Goal: Check status: Check status

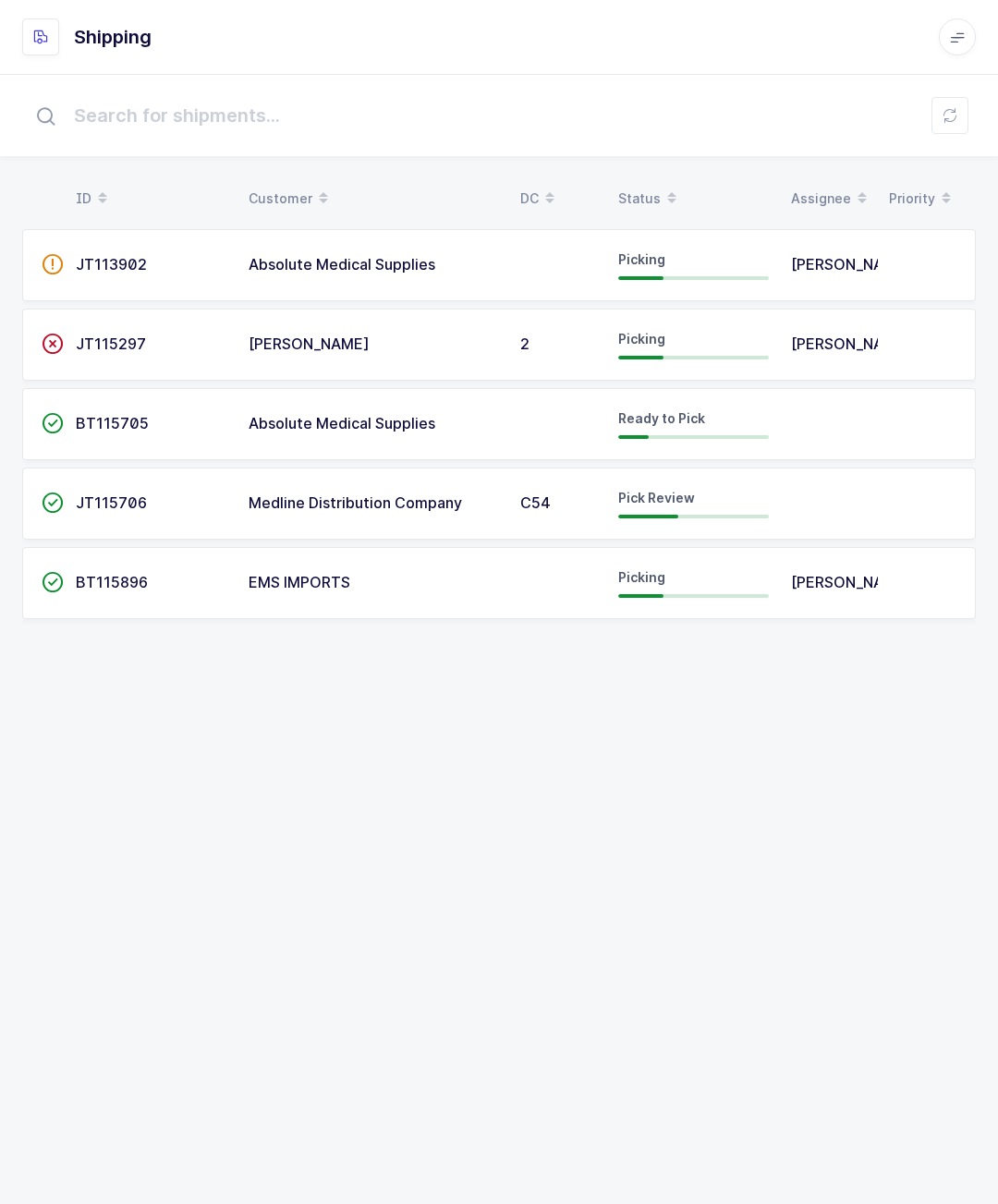
click at [822, 267] on span "[PERSON_NAME]" at bounding box center [851, 265] width 121 height 19
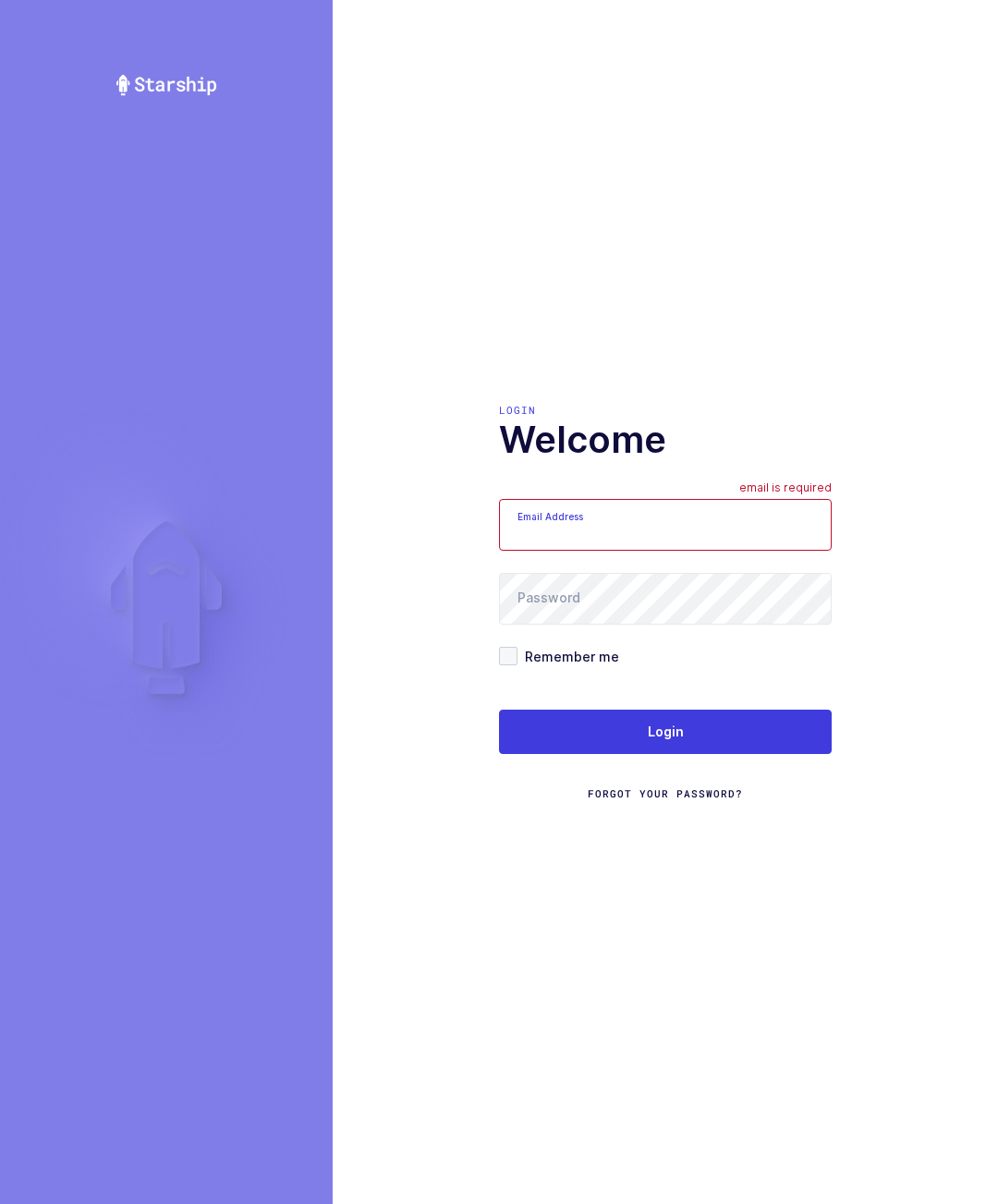
click at [715, 534] on div "Login Welcome Email Address email is required Password Remember me Login Forgot…" at bounding box center [666, 602] width 332 height 398
click at [790, 550] on input "Email Address" at bounding box center [666, 525] width 332 height 52
type input "[EMAIL_ADDRESS][DOMAIN_NAME]"
click at [719, 754] on button "Login" at bounding box center [666, 732] width 332 height 45
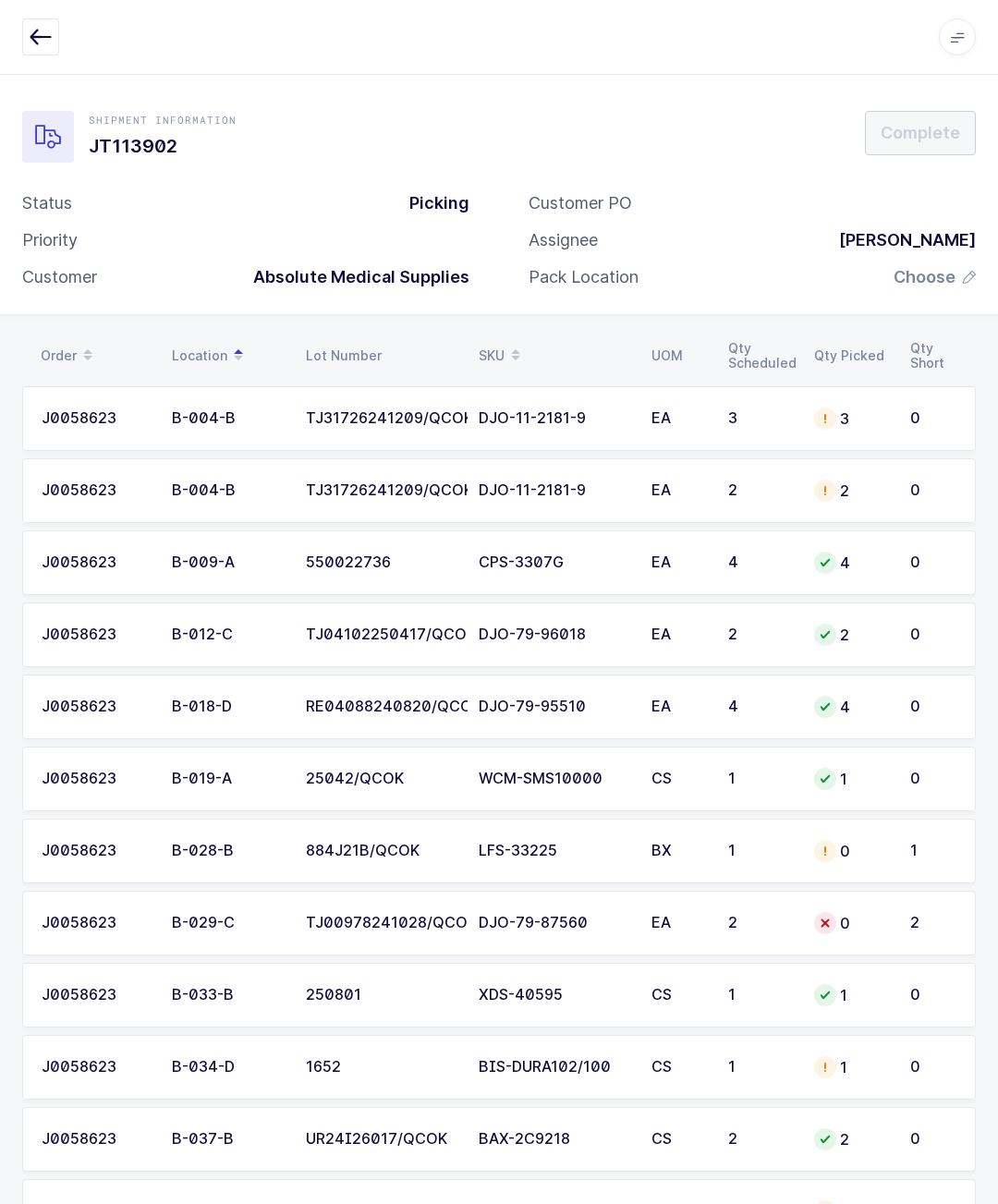
click at [34, 40] on icon "button" at bounding box center [41, 37] width 22 height 22
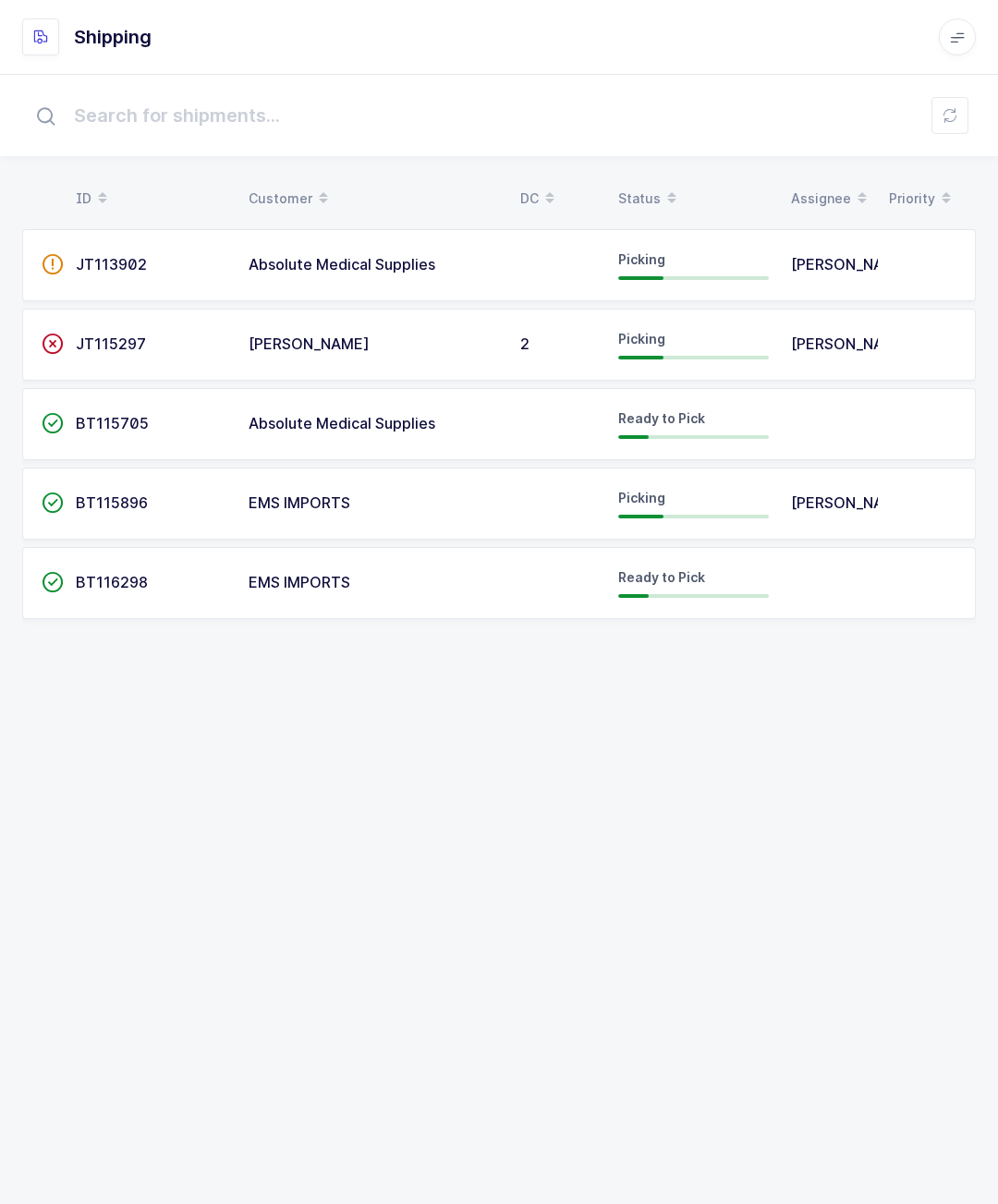
click at [160, 429] on div "BT115705" at bounding box center [151, 424] width 150 height 17
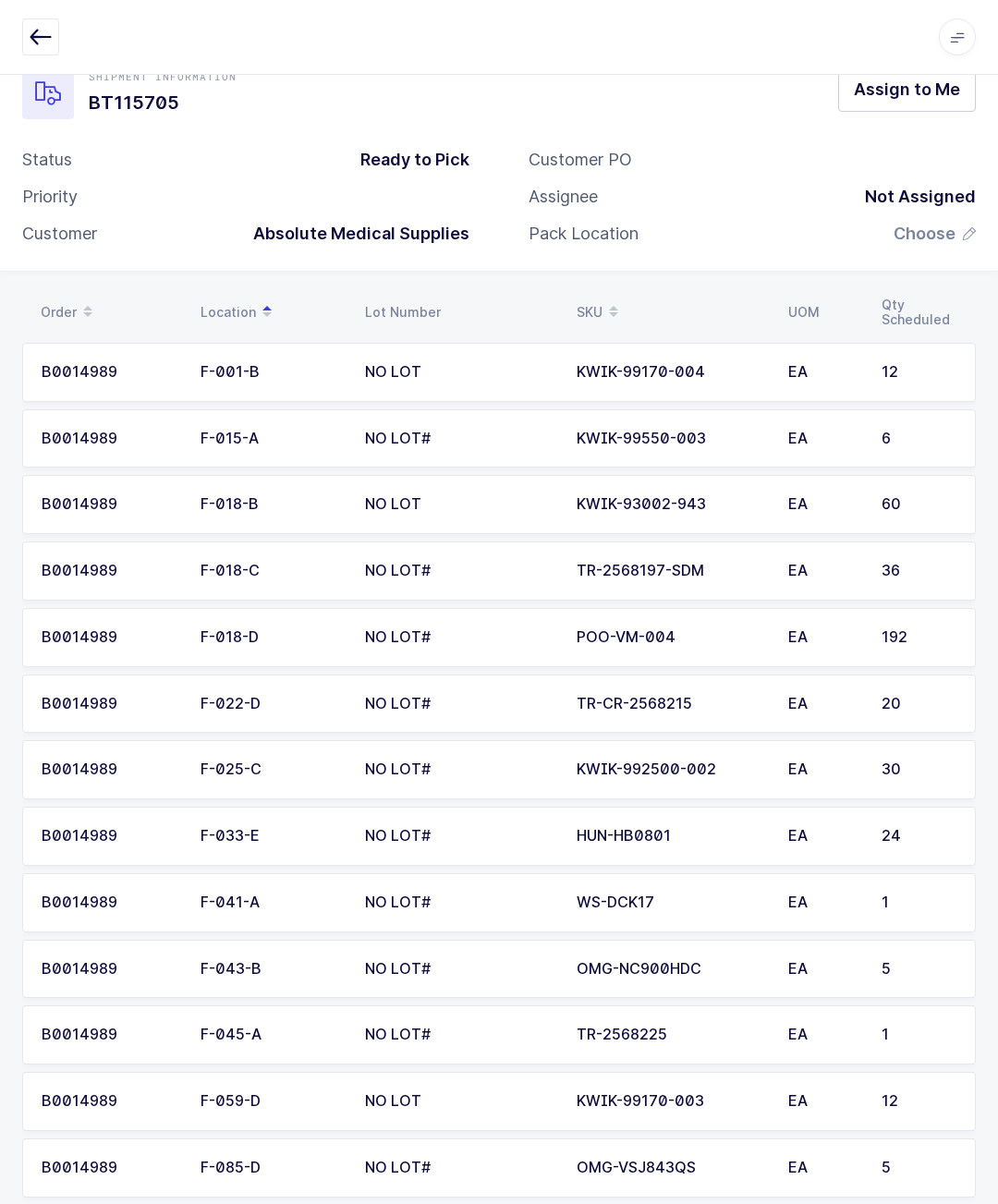
scroll to position [42, 0]
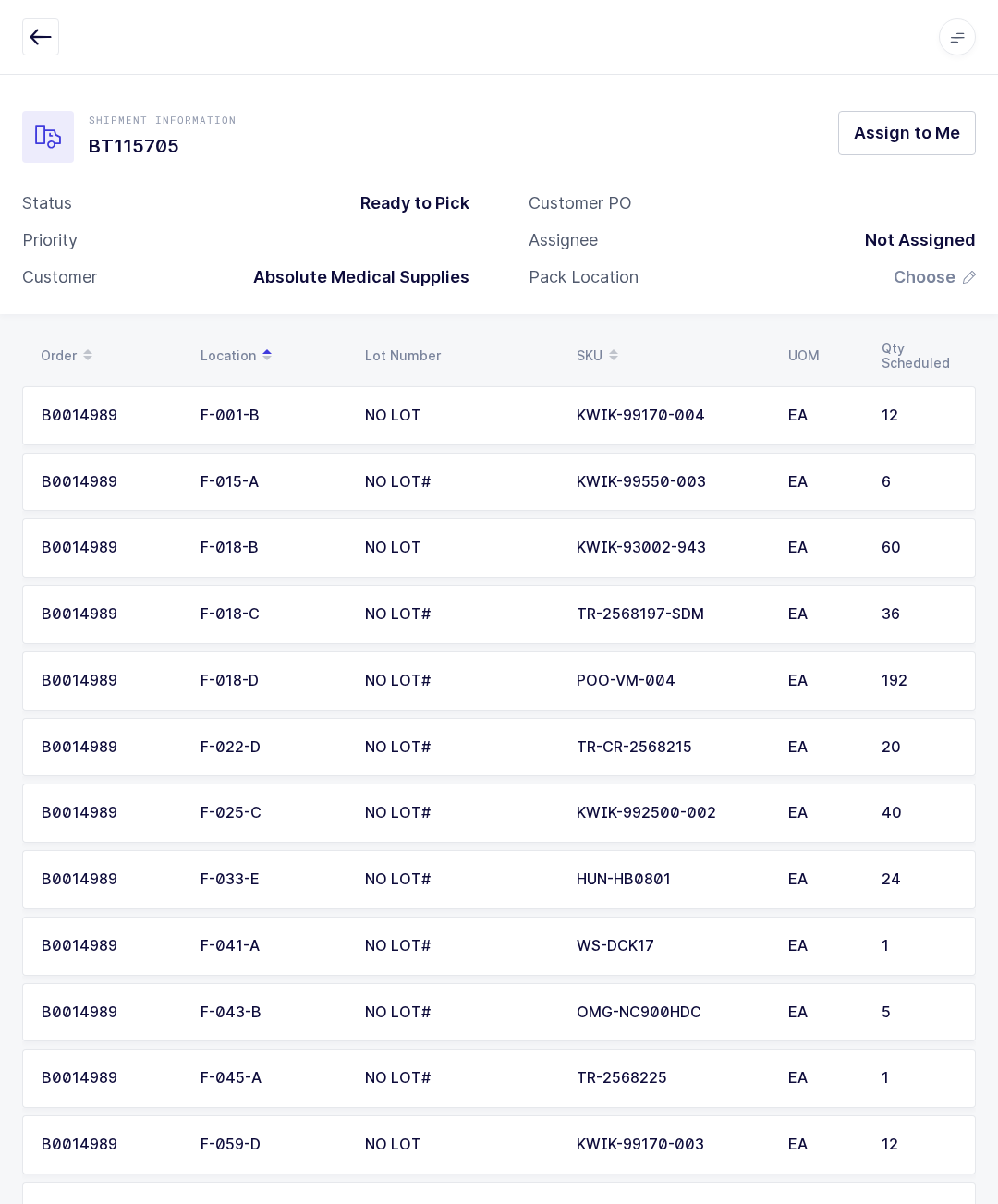
click at [29, 19] on button "button" at bounding box center [41, 37] width 37 height 37
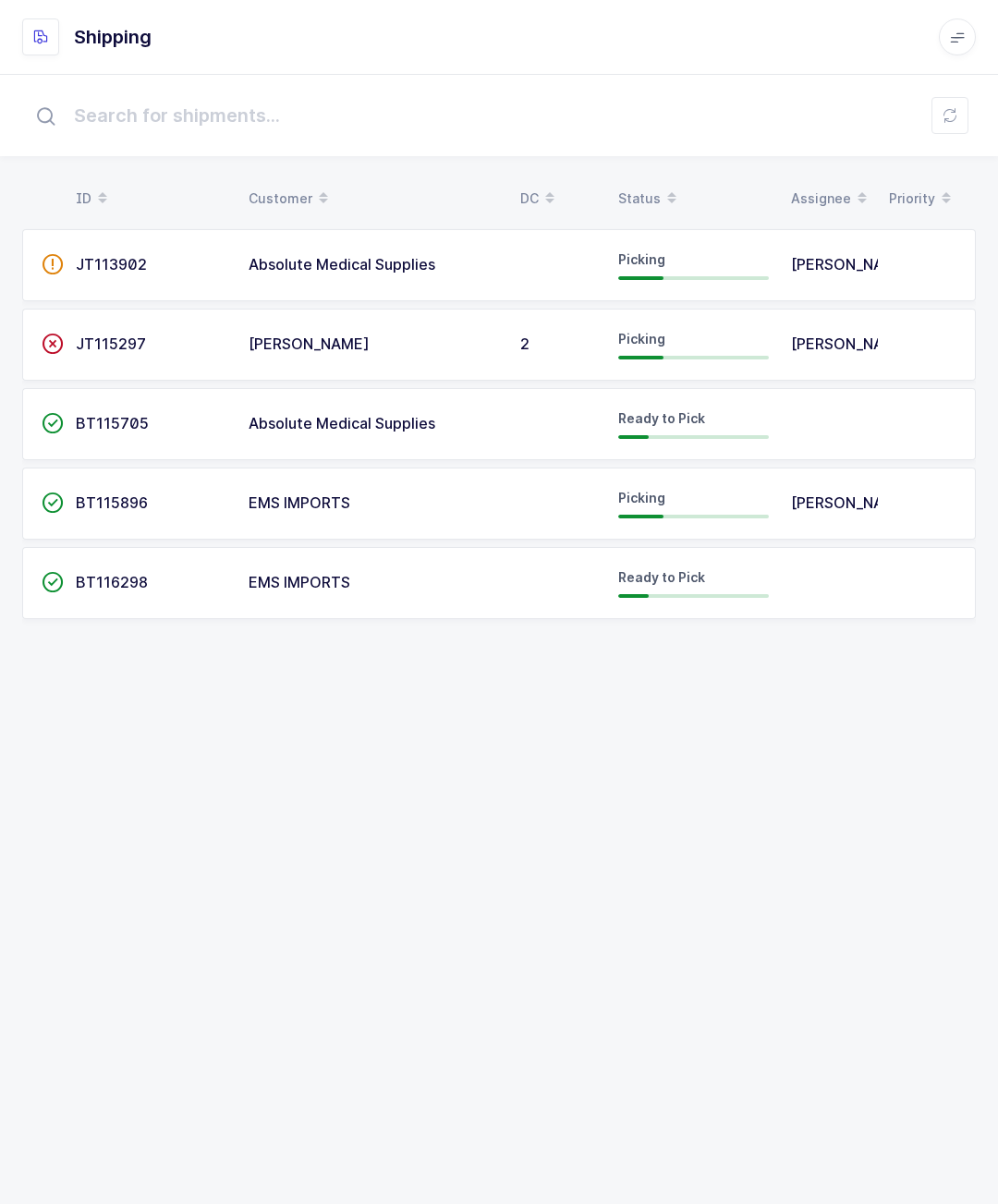
click at [182, 577] on div "BT116298" at bounding box center [151, 583] width 150 height 17
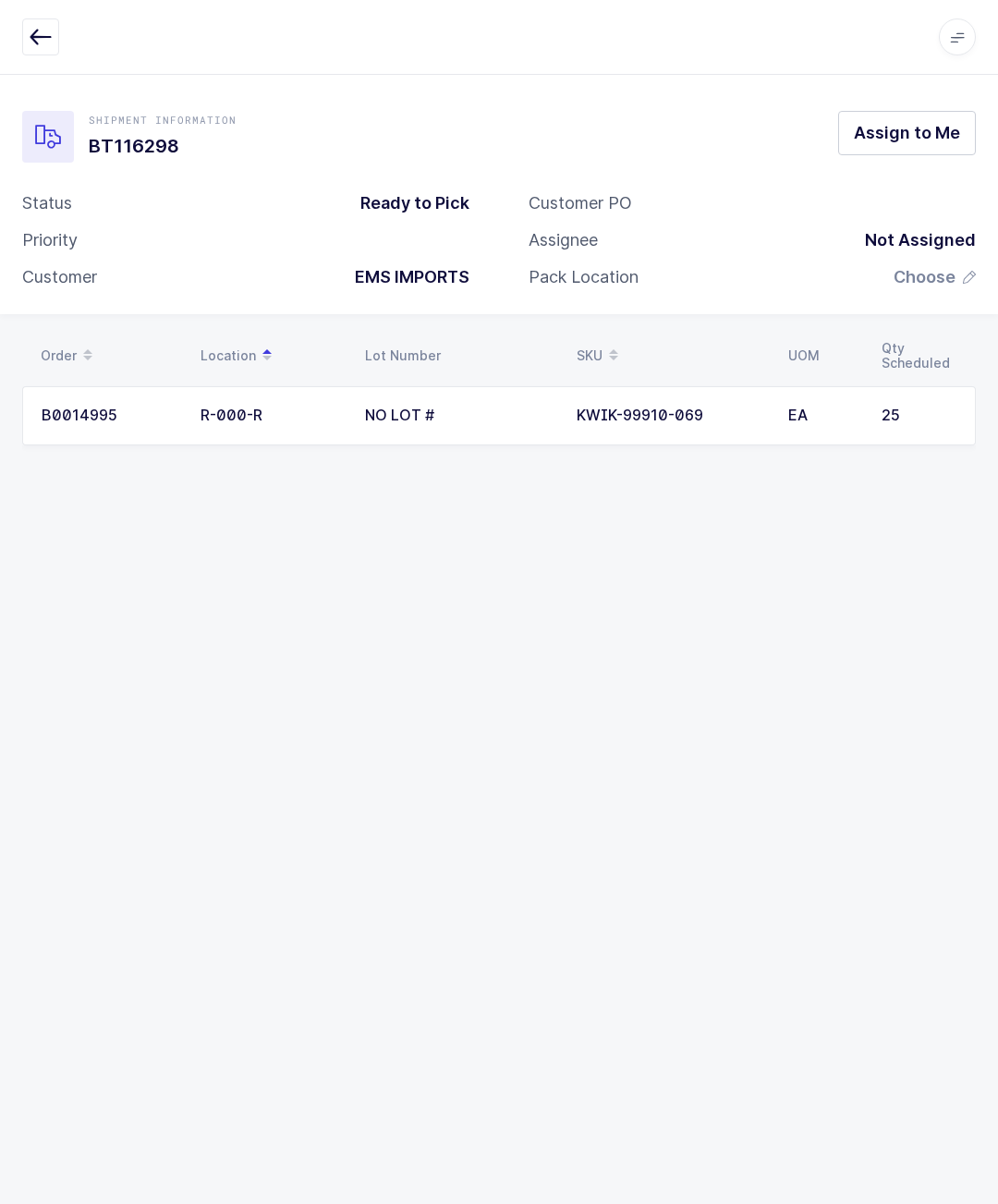
scroll to position [82, 0]
click at [17, 14] on div "Apps Core Warehouse Admin Mission Control Purchasing Alex R. Logout Account Ale…" at bounding box center [499, 37] width 998 height 75
click at [35, 38] on icon "button" at bounding box center [41, 37] width 22 height 22
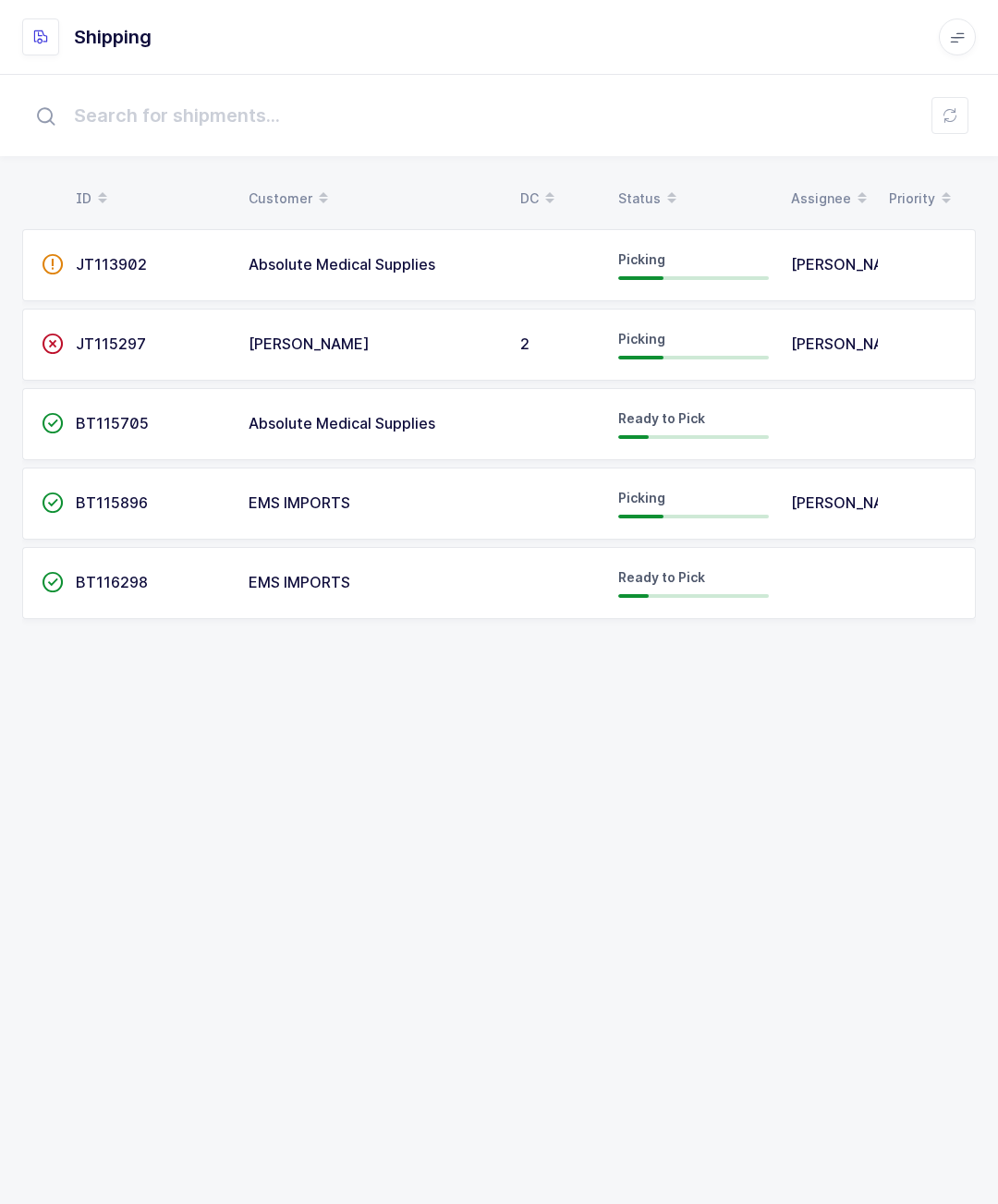
click at [189, 468] on td "BT115896" at bounding box center [151, 504] width 173 height 72
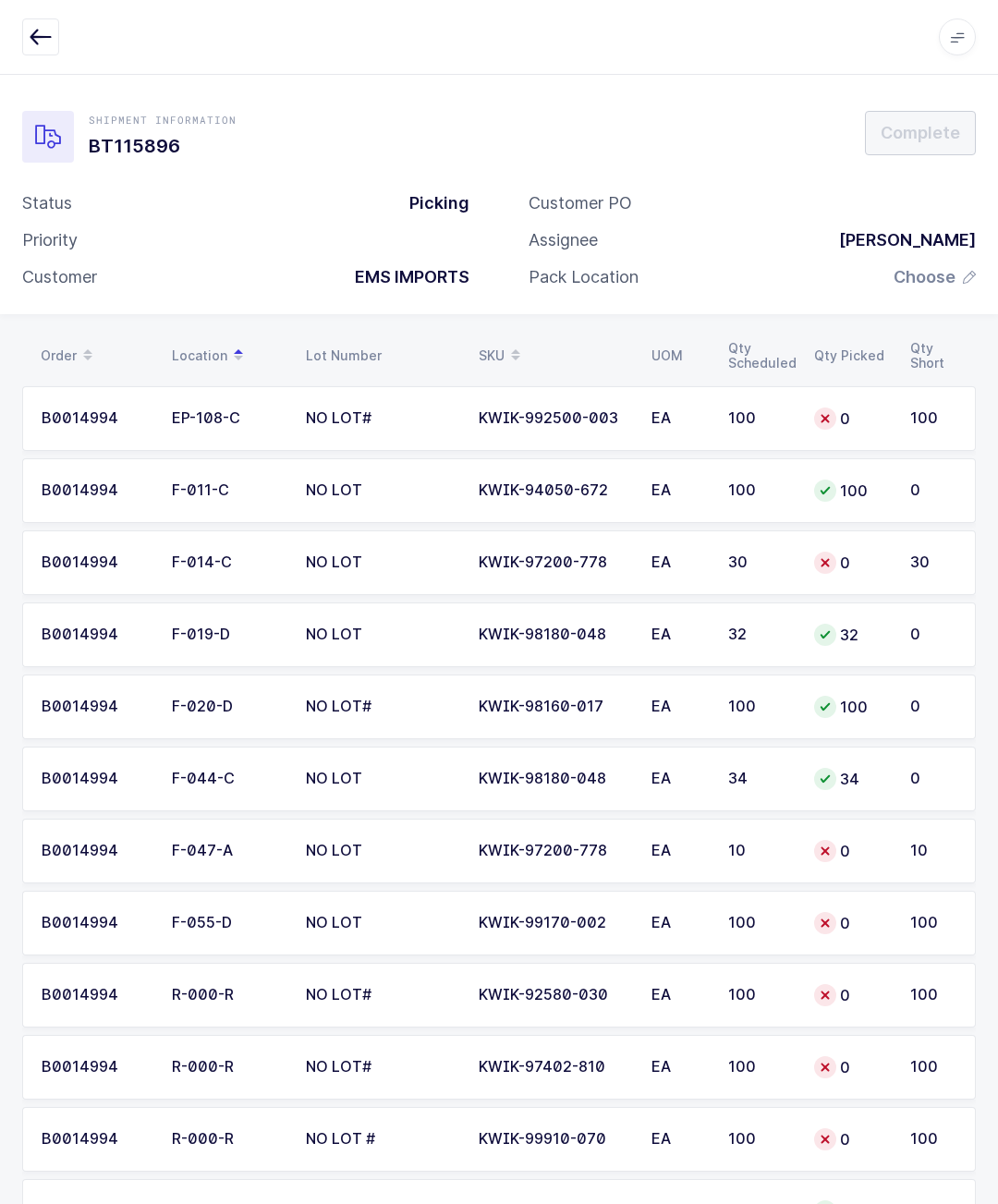
scroll to position [145, 0]
